Goal: Task Accomplishment & Management: Manage account settings

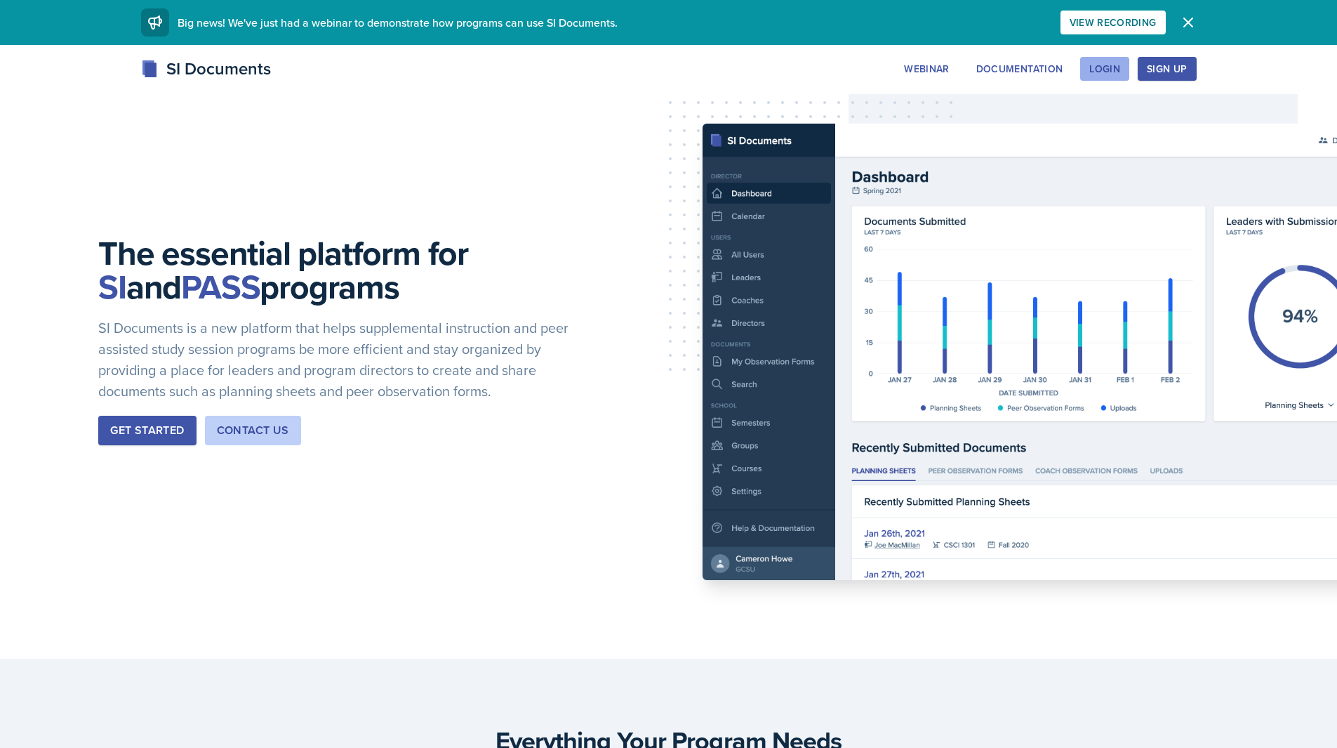
click at [1118, 72] on div "Login" at bounding box center [1104, 68] width 31 height 11
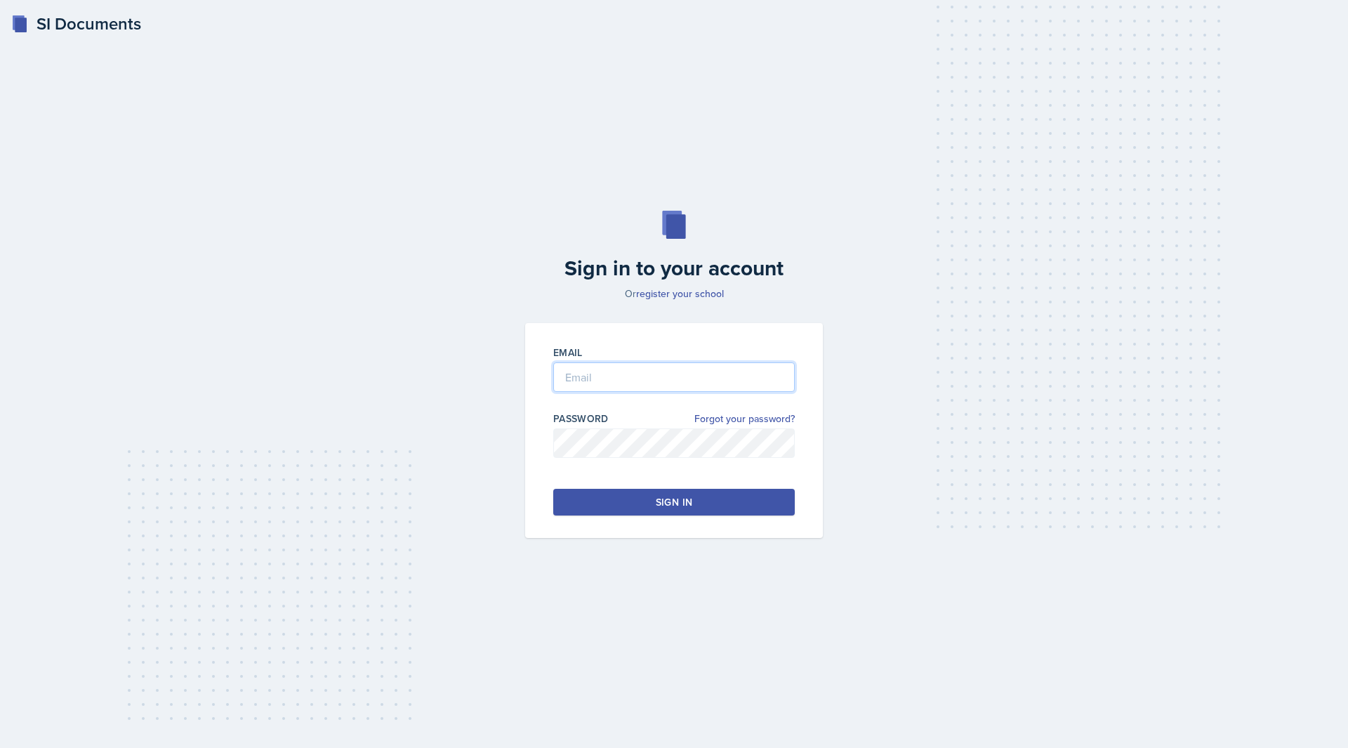
type input "[EMAIL_ADDRESS][DOMAIN_NAME]"
drag, startPoint x: 748, startPoint y: 376, endPoint x: 396, endPoint y: 383, distance: 351.7
click at [398, 386] on div "Sign in to your account Or register your school Email [EMAIL_ADDRESS][DOMAIN_NA…" at bounding box center [673, 374] width 1303 height 417
drag, startPoint x: 411, startPoint y: 382, endPoint x: 559, endPoint y: 384, distance: 148.1
click at [413, 382] on div "Sign in to your account Or register your school Email Password Forgot your pass…" at bounding box center [673, 374] width 1303 height 417
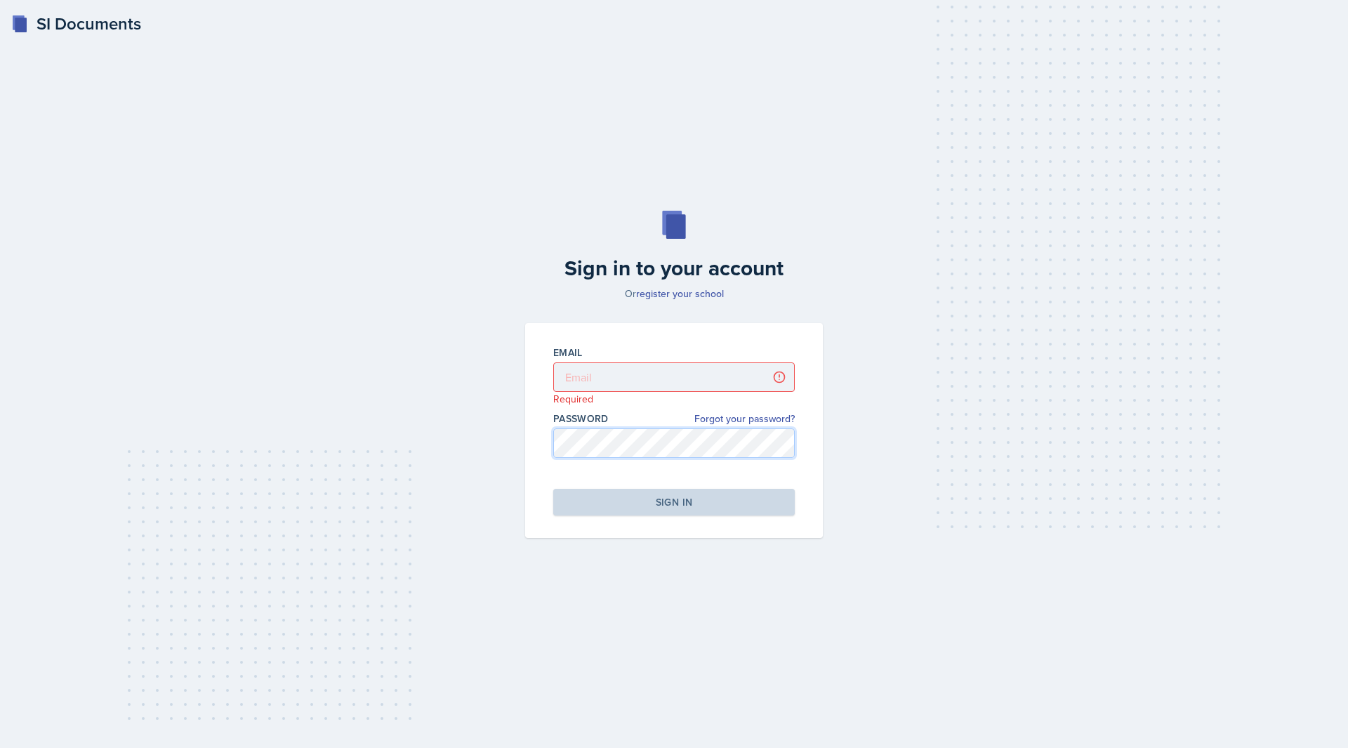
click at [210, 477] on div "Sign in to your account Or register your school Email Required Password Forgot …" at bounding box center [673, 374] width 1303 height 417
click at [605, 375] on input "email" at bounding box center [673, 376] width 241 height 29
type input "[EMAIL_ADDRESS][DOMAIN_NAME]"
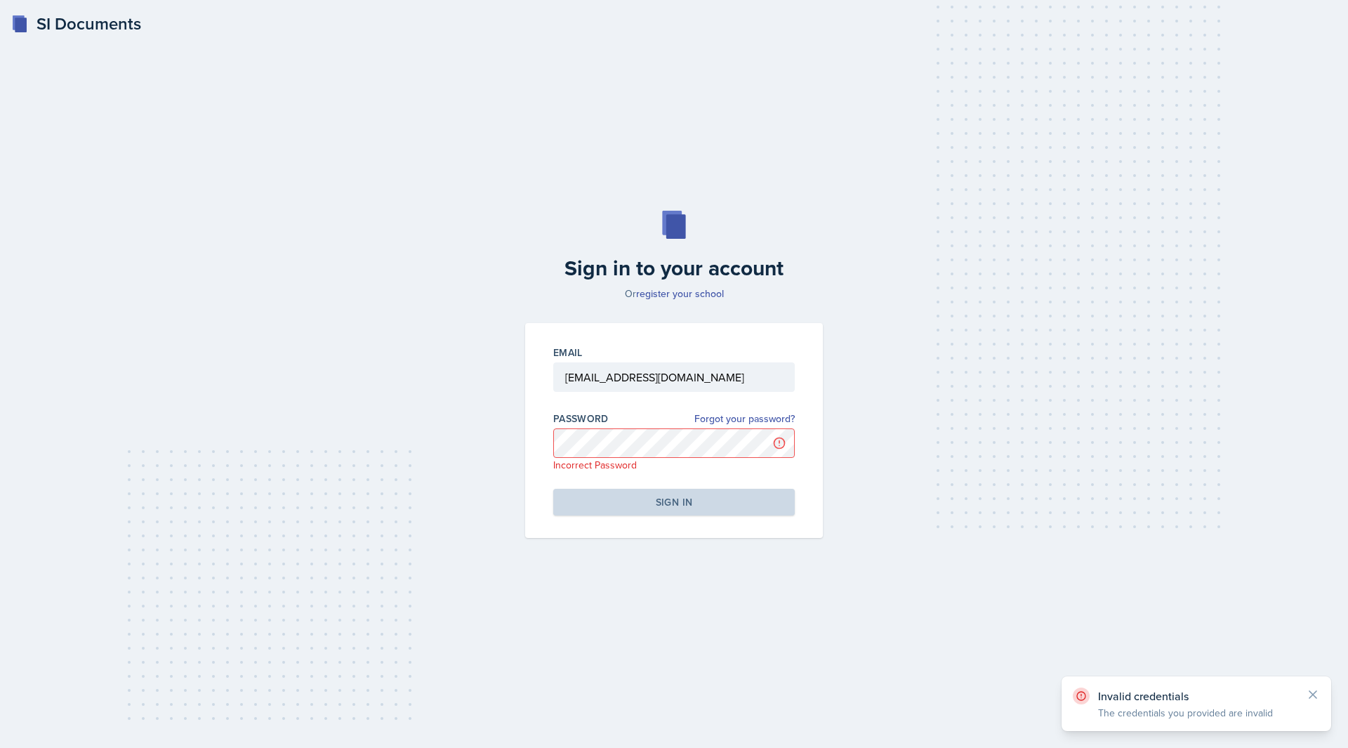
click at [491, 484] on div "Sign in to your account Or register your school Email [EMAIL_ADDRESS][DOMAIN_NA…" at bounding box center [673, 374] width 1303 height 417
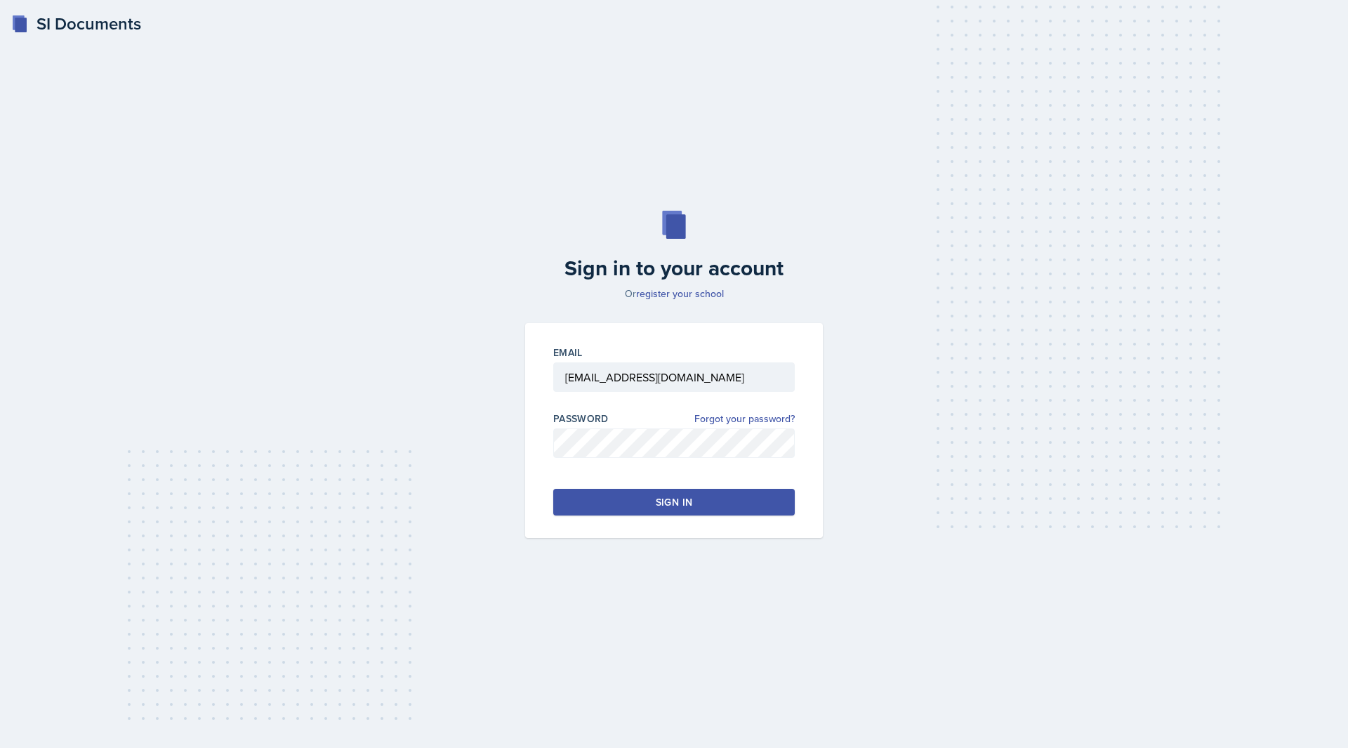
click at [583, 496] on button "Sign in" at bounding box center [673, 502] width 241 height 27
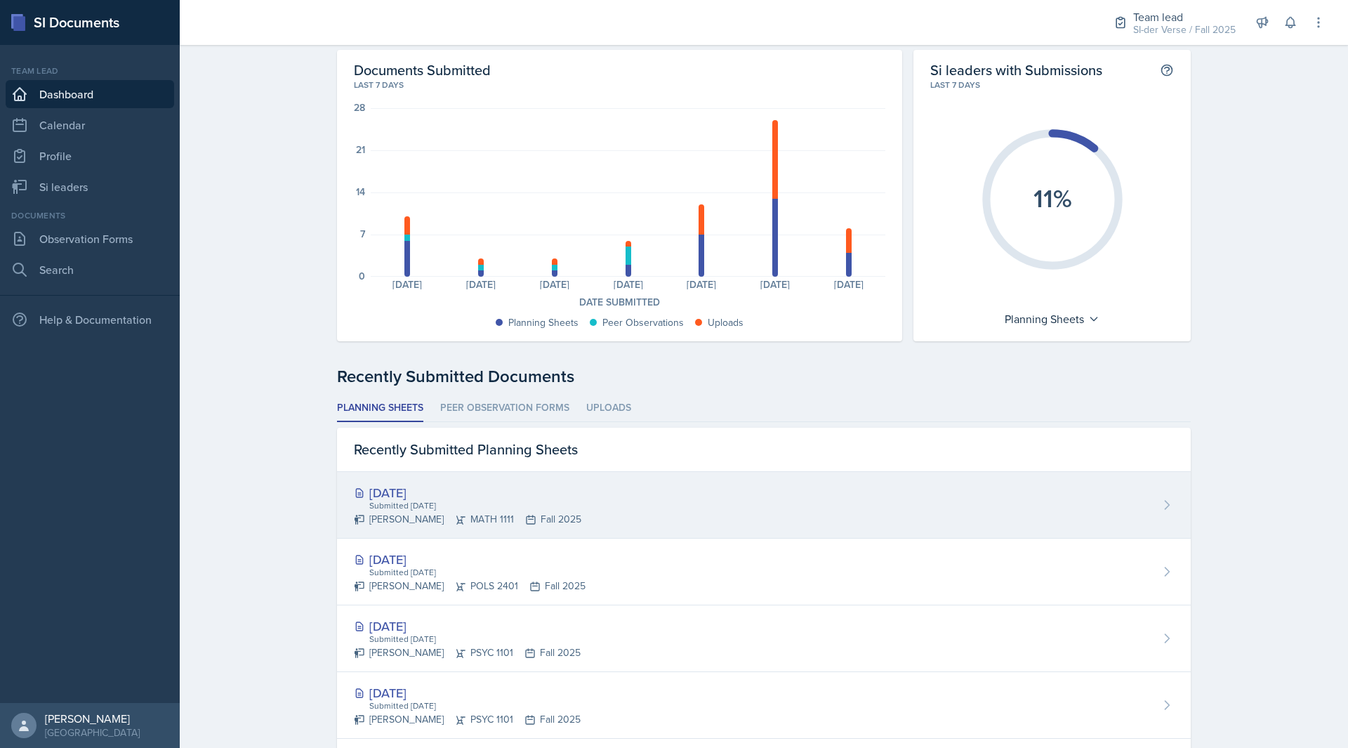
scroll to position [70, 0]
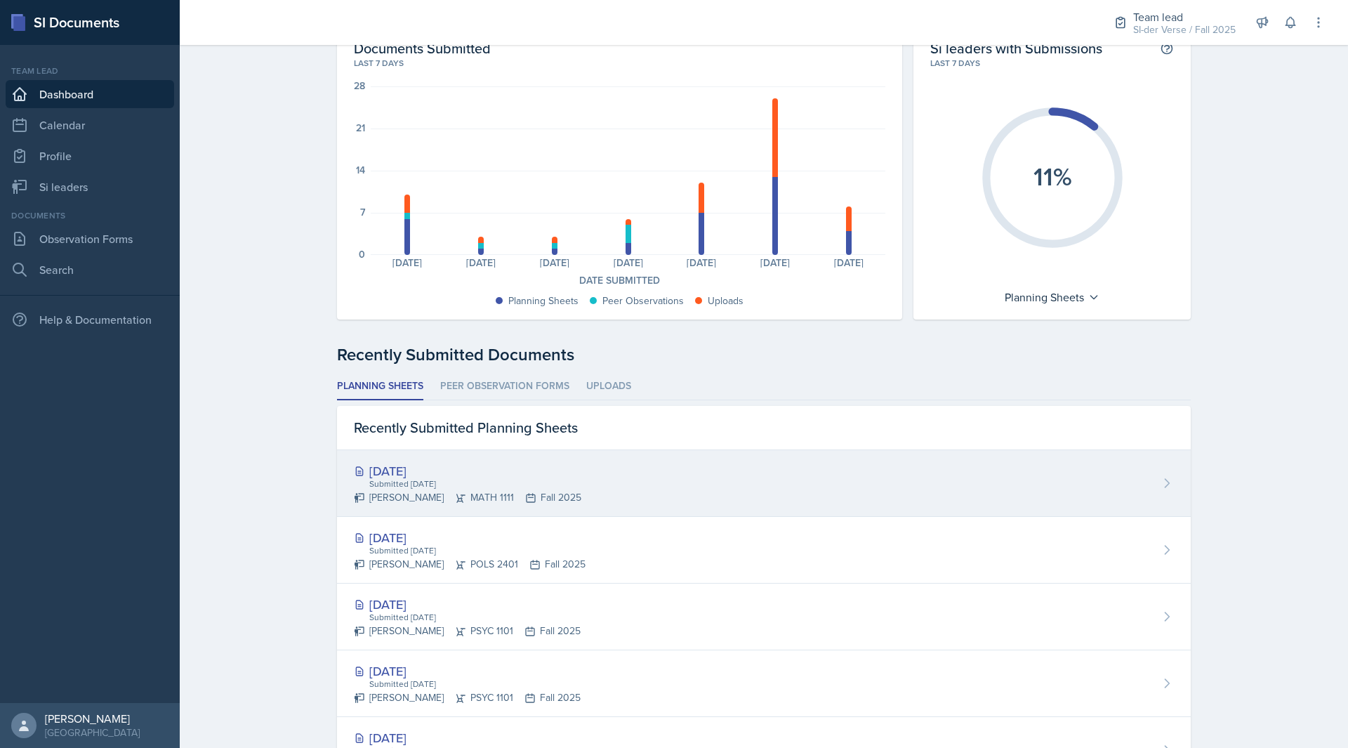
click at [417, 475] on div "[DATE]" at bounding box center [467, 470] width 227 height 19
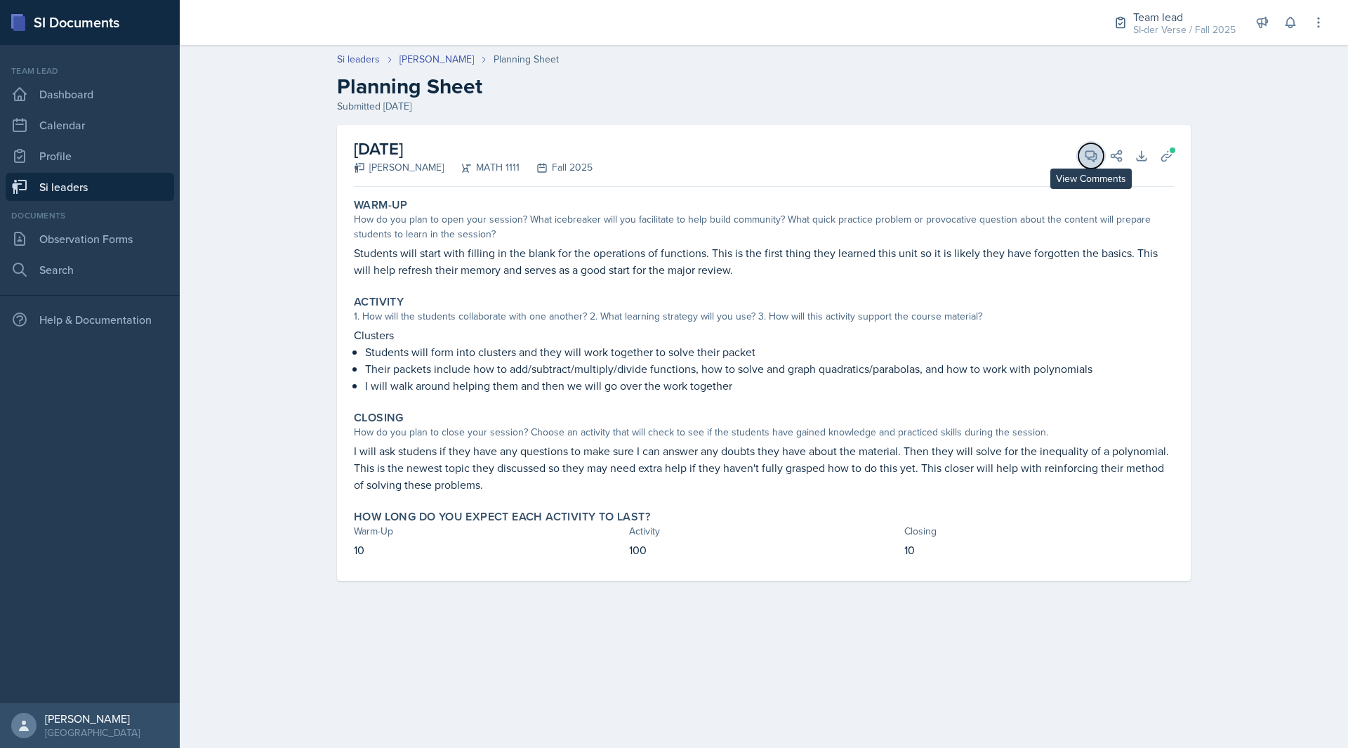
click at [1087, 161] on icon at bounding box center [1091, 156] width 14 height 14
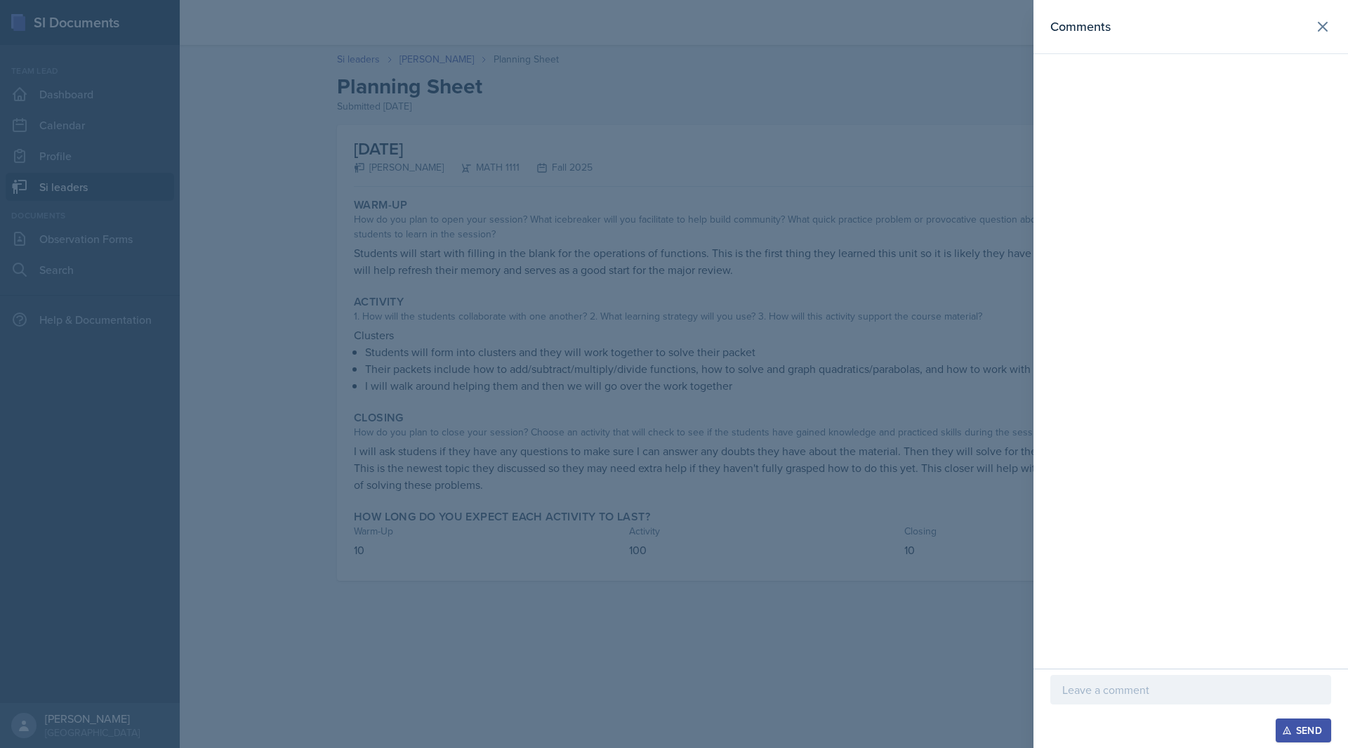
click at [488, 192] on div at bounding box center [674, 374] width 1348 height 748
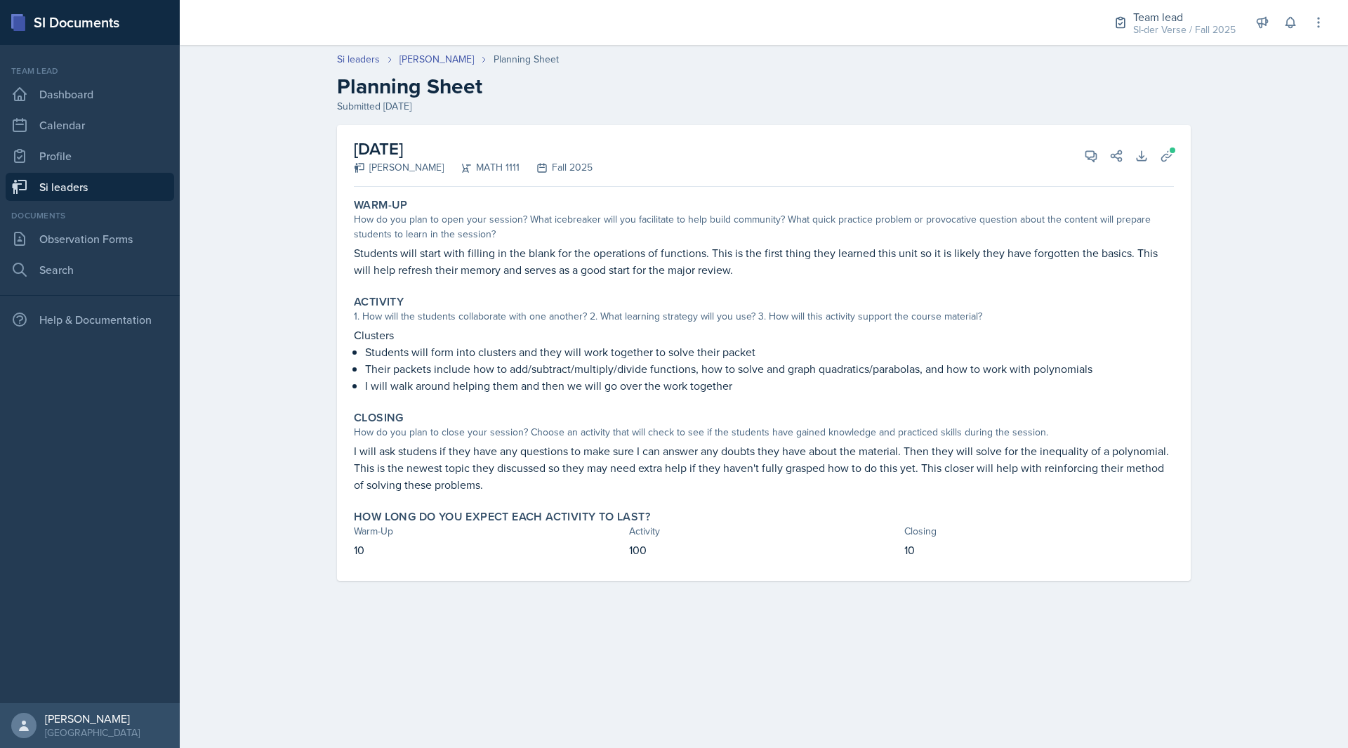
click at [46, 185] on link "Si leaders" at bounding box center [90, 187] width 168 height 28
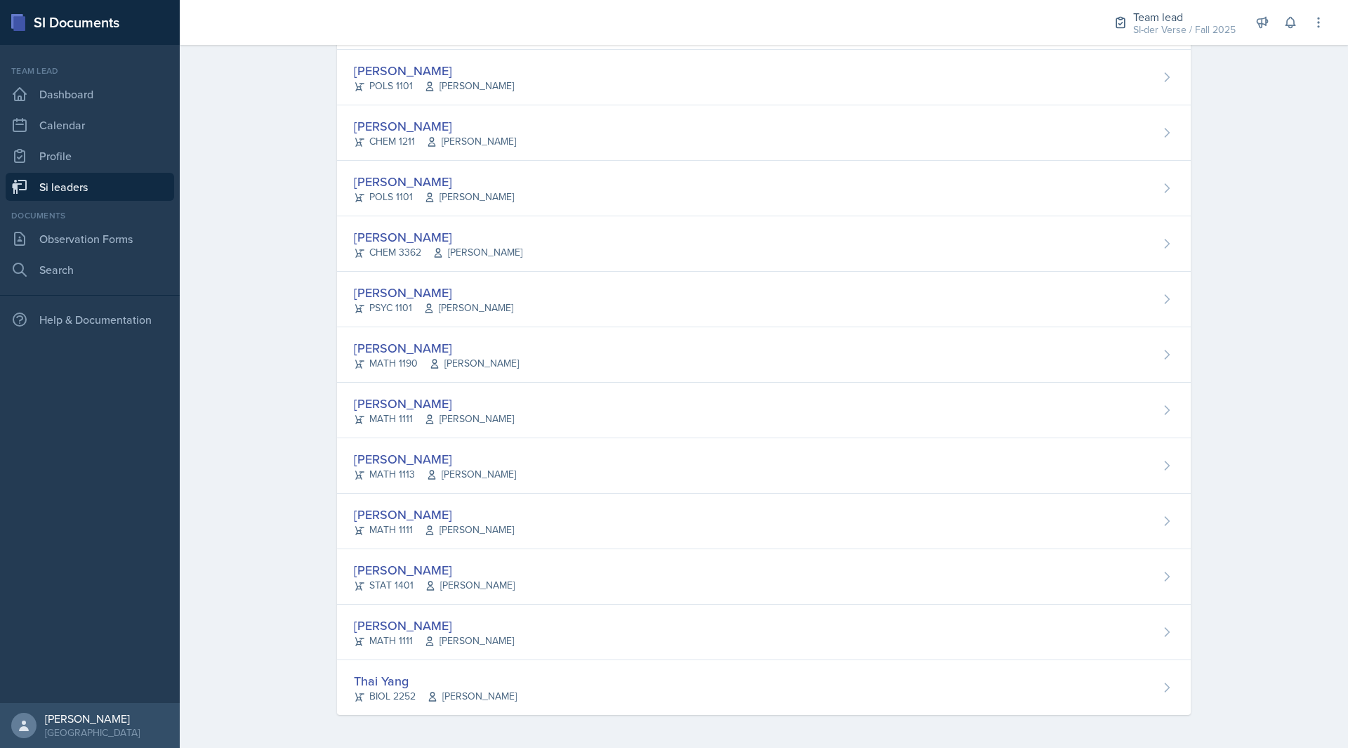
scroll to position [577, 0]
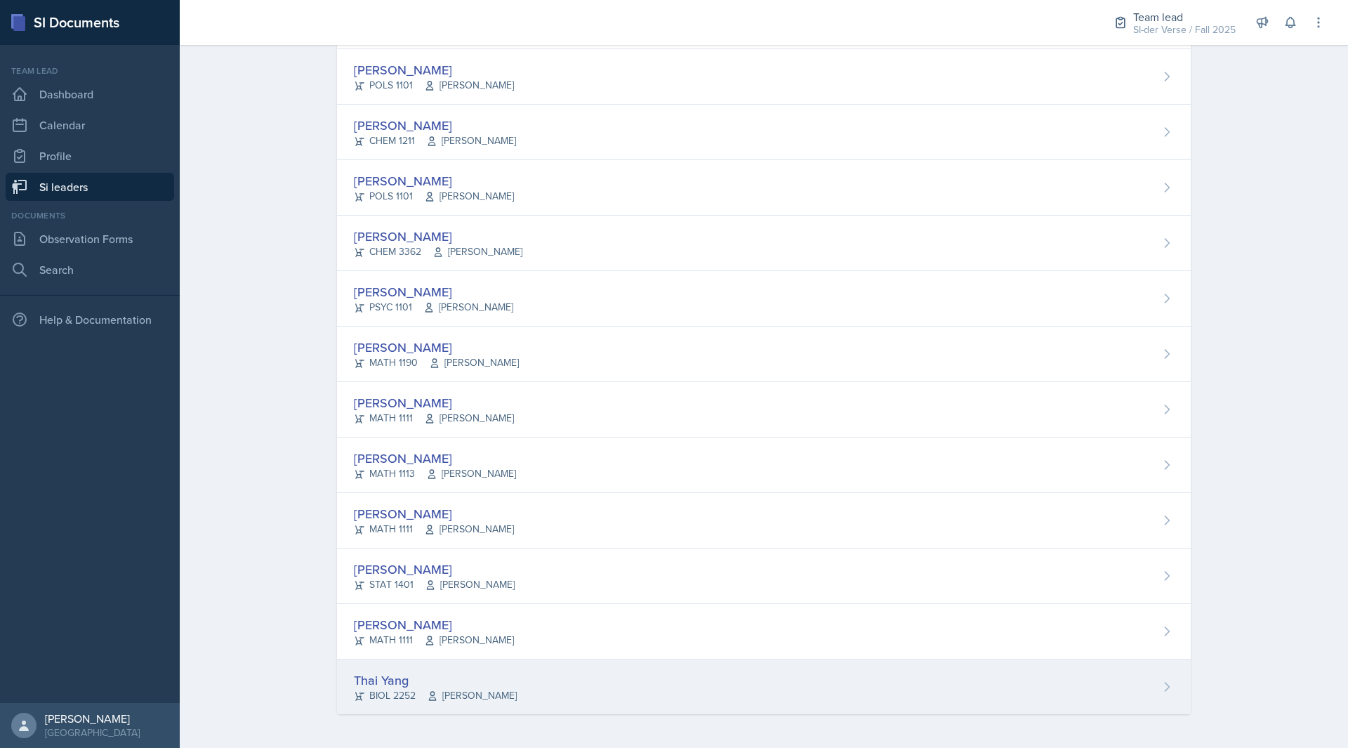
click at [382, 668] on div "[DEMOGRAPHIC_DATA] Yang BIOL 2252 [PERSON_NAME]" at bounding box center [764, 686] width 854 height 55
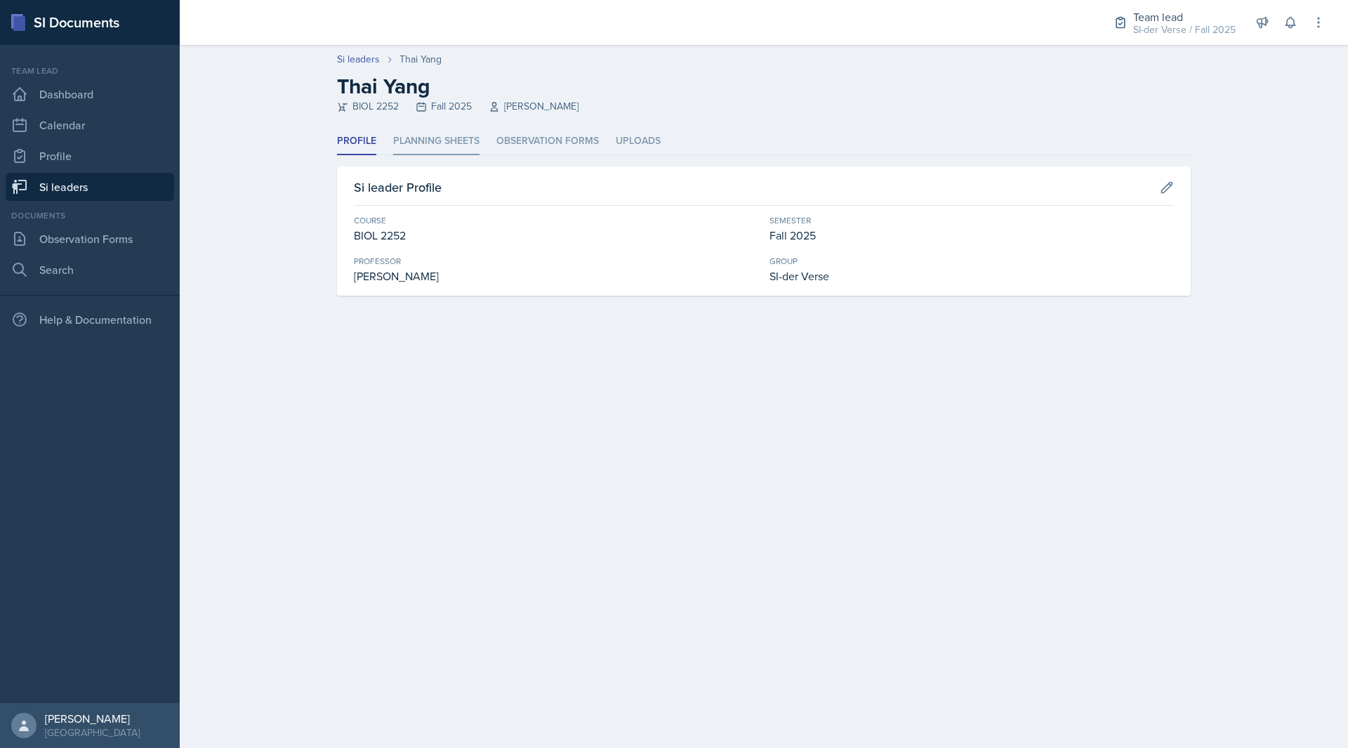
click at [470, 138] on li "Planning Sheets" at bounding box center [436, 141] width 86 height 27
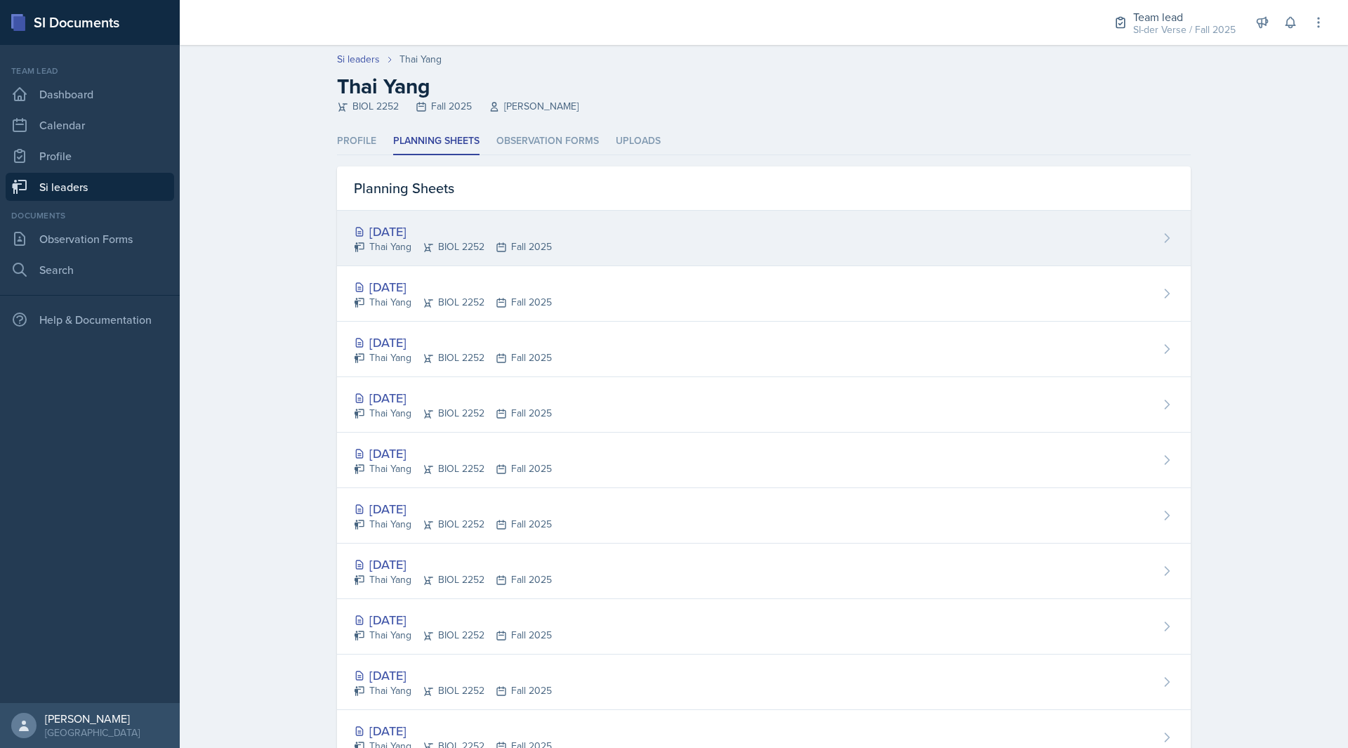
click at [450, 248] on div "Thai Yang BIOL 2252 Fall 2025" at bounding box center [453, 246] width 198 height 15
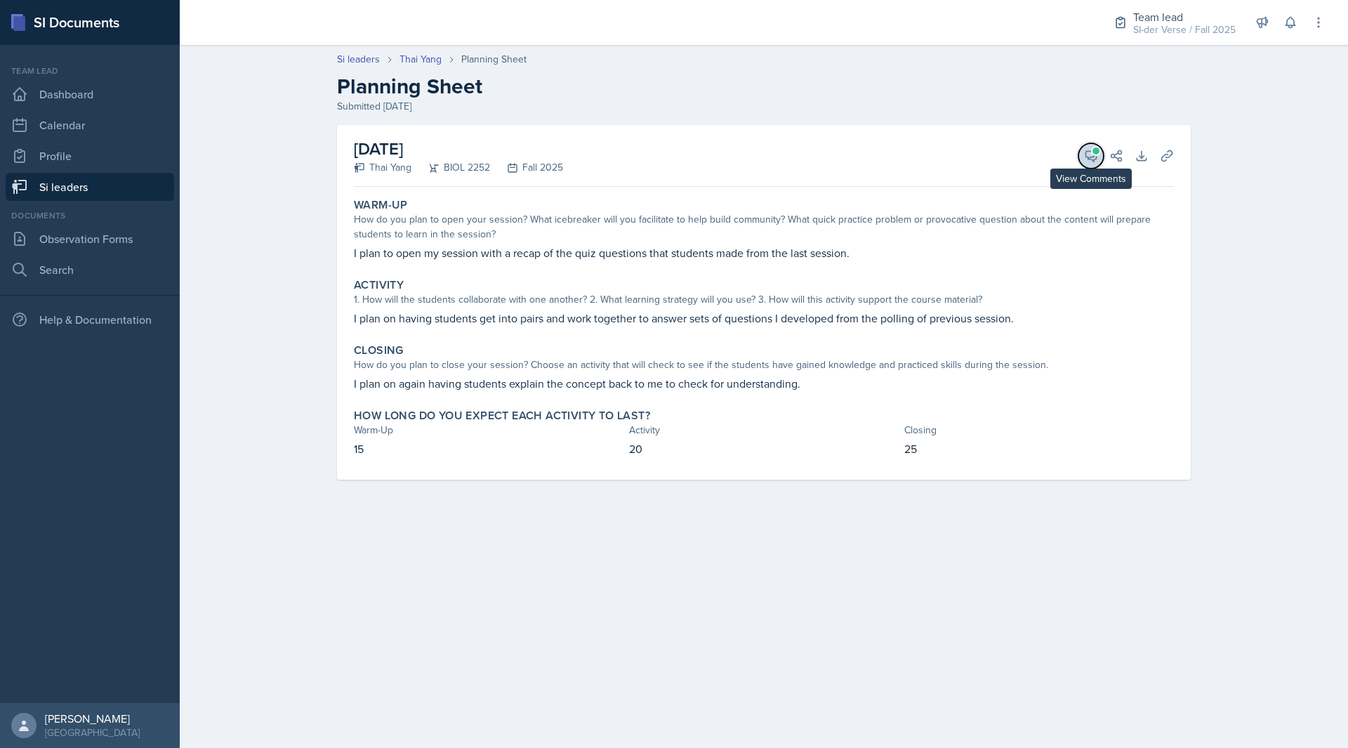
click at [1087, 164] on button "View Comments" at bounding box center [1090, 155] width 25 height 25
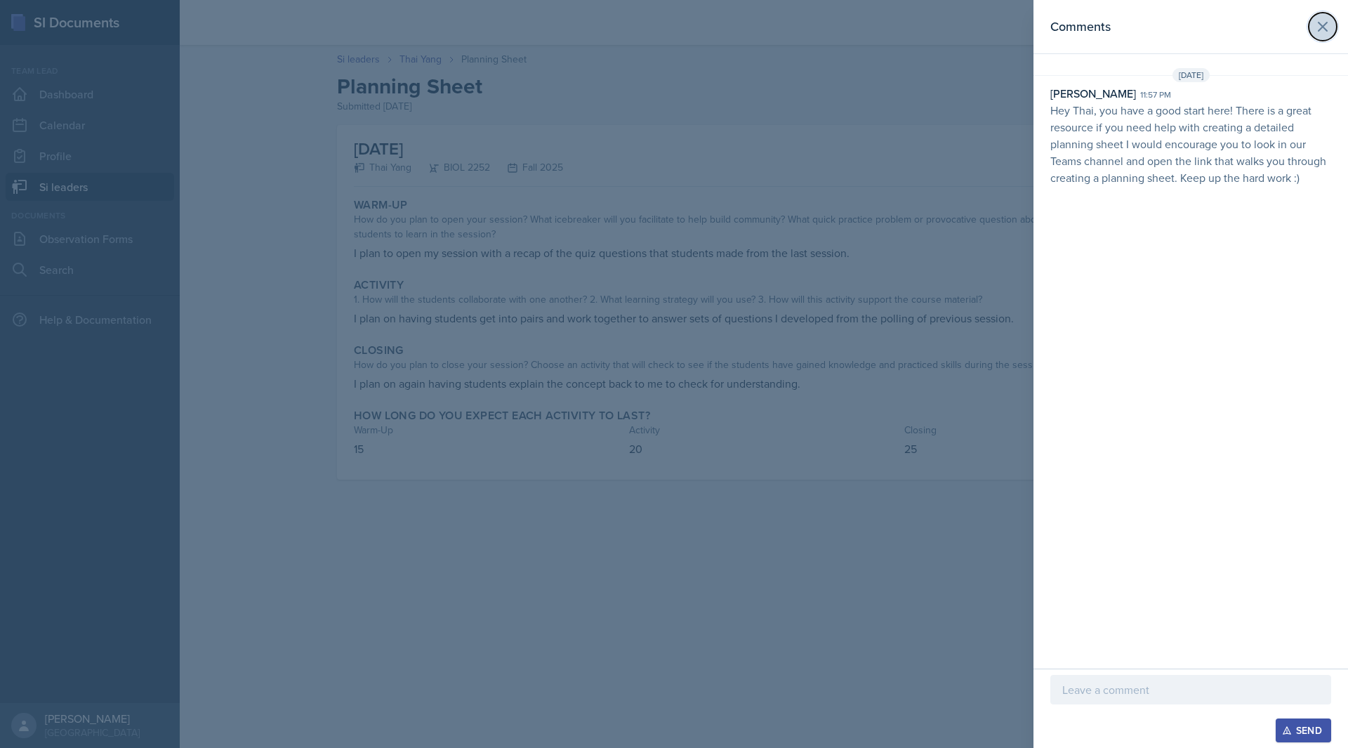
click at [1318, 20] on icon at bounding box center [1322, 26] width 17 height 17
